Goal: Transaction & Acquisition: Purchase product/service

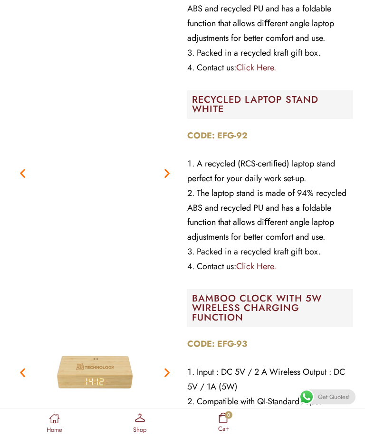
scroll to position [2382, 0]
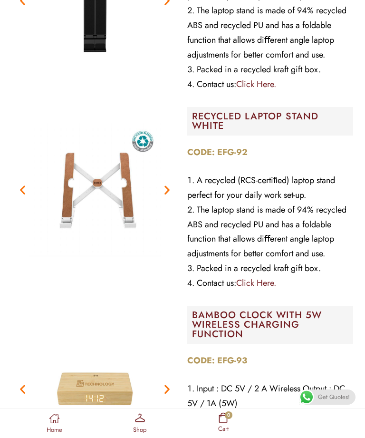
click at [142, 421] on icon at bounding box center [140, 419] width 10 height 10
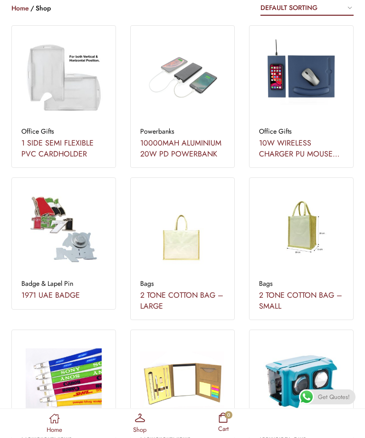
scroll to position [159, 0]
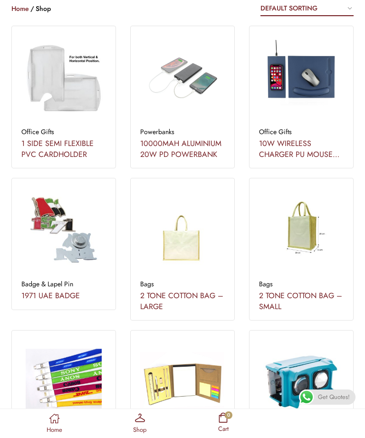
click at [325, 282] on div "Bags" at bounding box center [301, 283] width 85 height 11
click at [310, 251] on img at bounding box center [301, 230] width 85 height 85
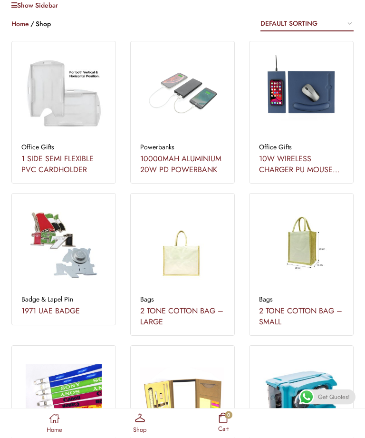
scroll to position [0, 0]
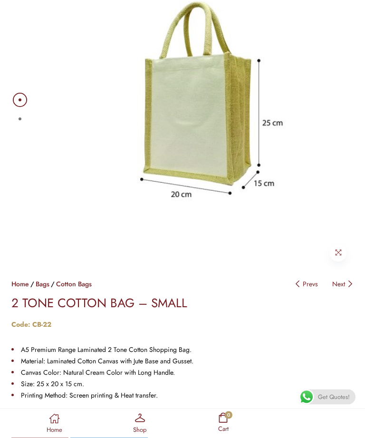
scroll to position [103, 0]
